Goal: Book appointment/travel/reservation

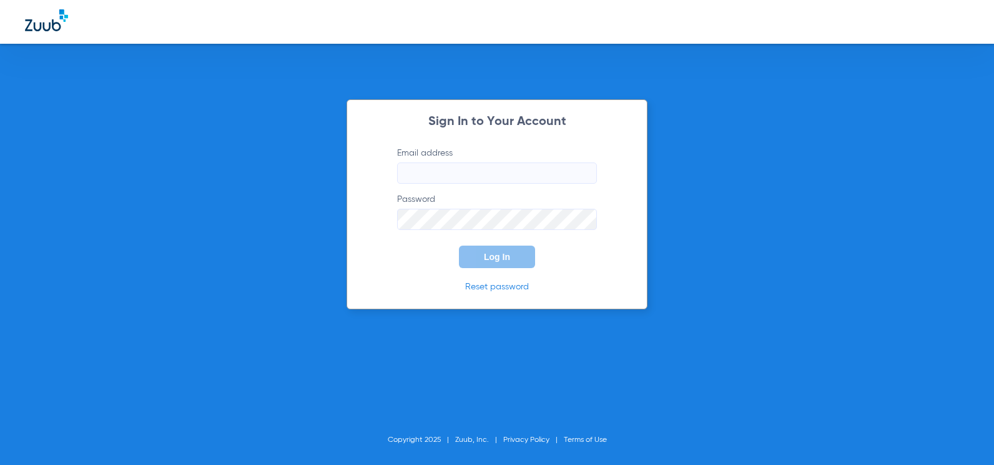
click at [480, 172] on input "Email address" at bounding box center [497, 172] width 200 height 21
type input "[EMAIL_ADDRESS][DOMAIN_NAME]"
click at [509, 244] on form "Email address [EMAIL_ADDRESS][DOMAIN_NAME] Password Log In" at bounding box center [496, 207] width 237 height 121
click at [510, 250] on button "Log In" at bounding box center [497, 256] width 76 height 22
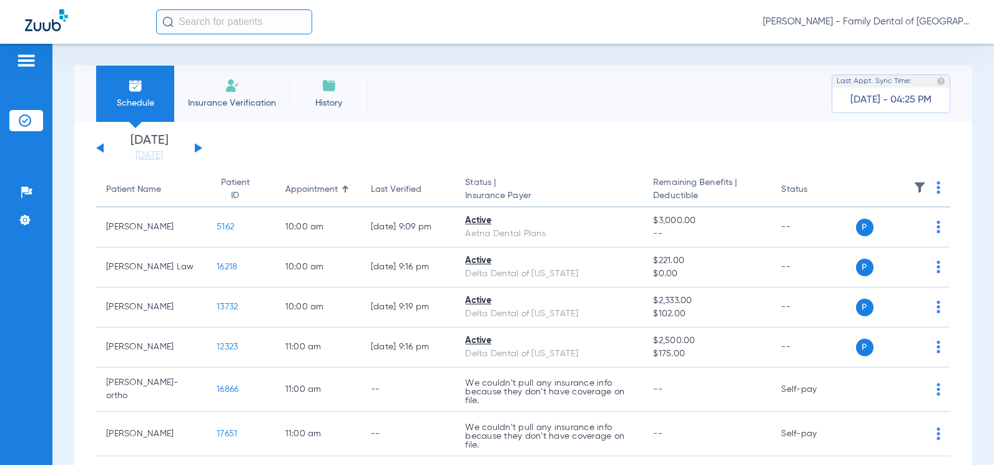
click at [201, 150] on div "[DATE] [DATE] [DATE] [DATE] [DATE] [DATE] [DATE] [DATE] [DATE] [DATE] [DATE] [D…" at bounding box center [149, 147] width 106 height 27
click at [199, 147] on button at bounding box center [198, 147] width 7 height 9
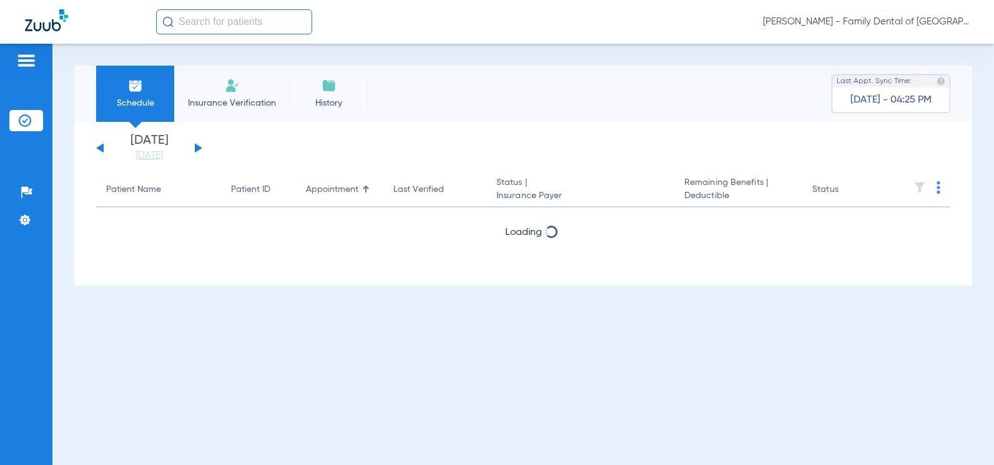
click at [199, 147] on button at bounding box center [198, 147] width 7 height 9
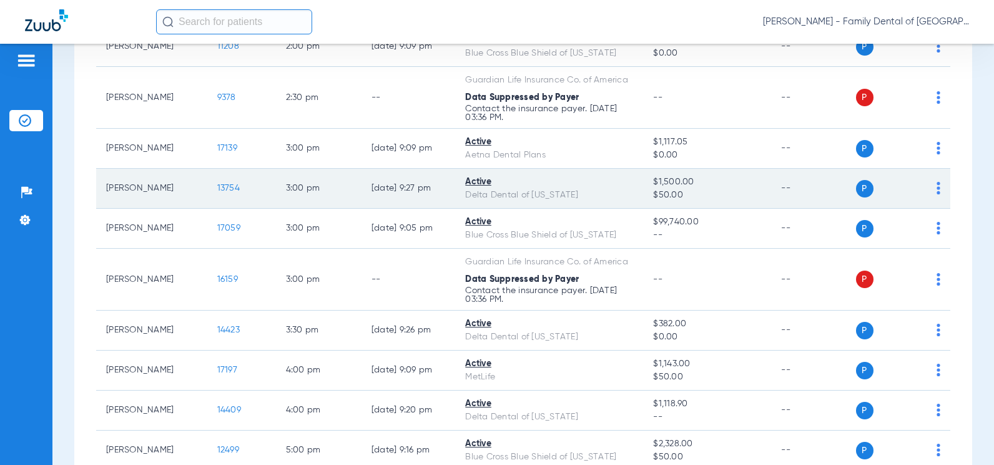
scroll to position [1062, 0]
